Goal: Find specific page/section: Find specific page/section

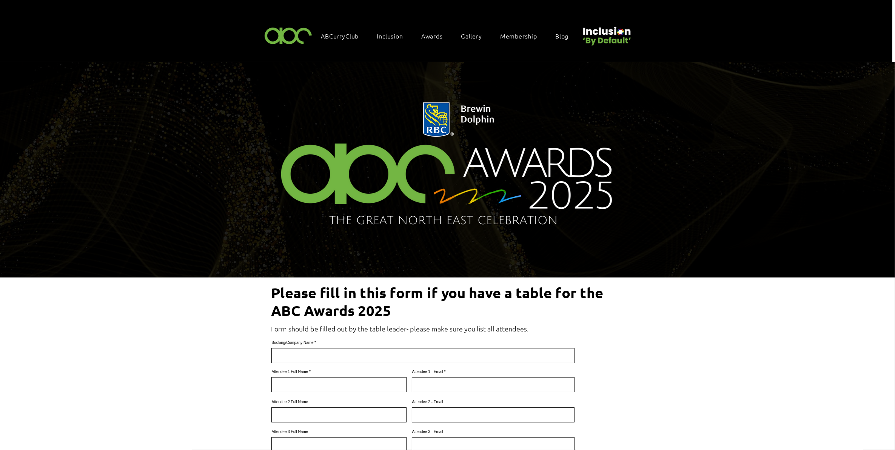
click at [431, 33] on span "Awards" at bounding box center [432, 36] width 22 height 8
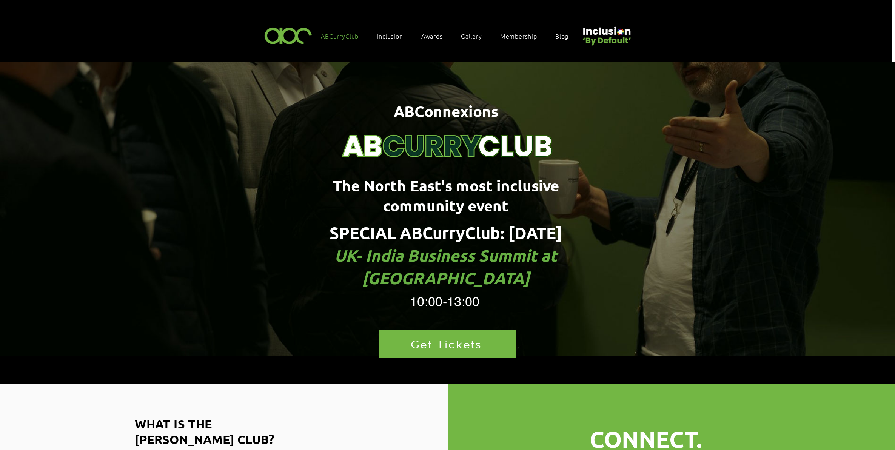
click at [509, 91] on img "main content" at bounding box center [448, 124] width 227 height 85
